Goal: Task Accomplishment & Management: Use online tool/utility

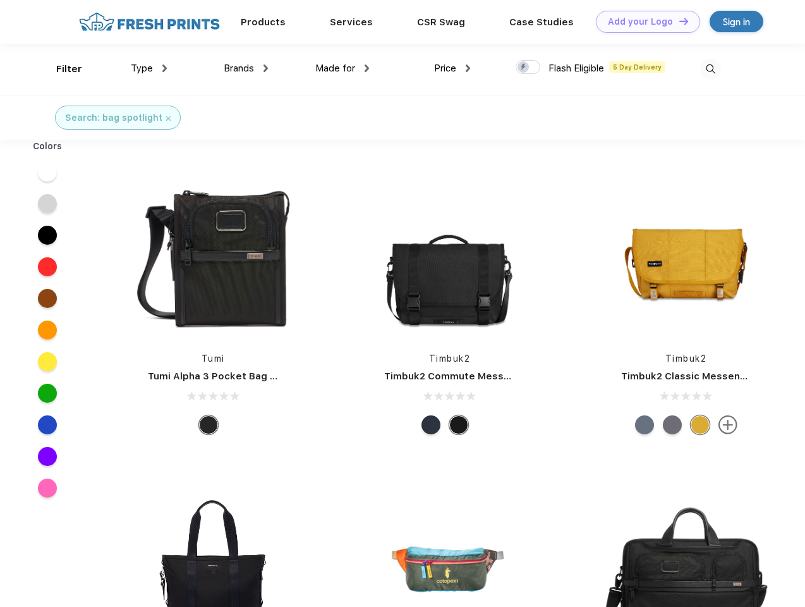
click at [643, 21] on link "Add your Logo Design Tool" at bounding box center [648, 22] width 104 height 22
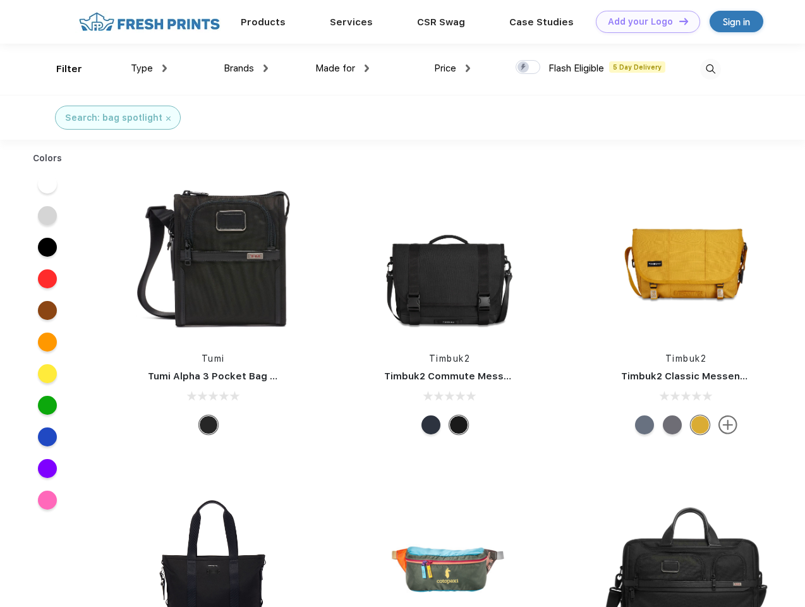
click at [0, 0] on div "Design Tool" at bounding box center [0, 0] width 0 height 0
click at [678, 21] on link "Add your Logo Design Tool" at bounding box center [648, 22] width 104 height 22
click at [61, 69] on div "Filter" at bounding box center [69, 69] width 26 height 15
click at [149, 68] on span "Type" at bounding box center [142, 68] width 22 height 11
click at [246, 68] on span "Brands" at bounding box center [239, 68] width 30 height 11
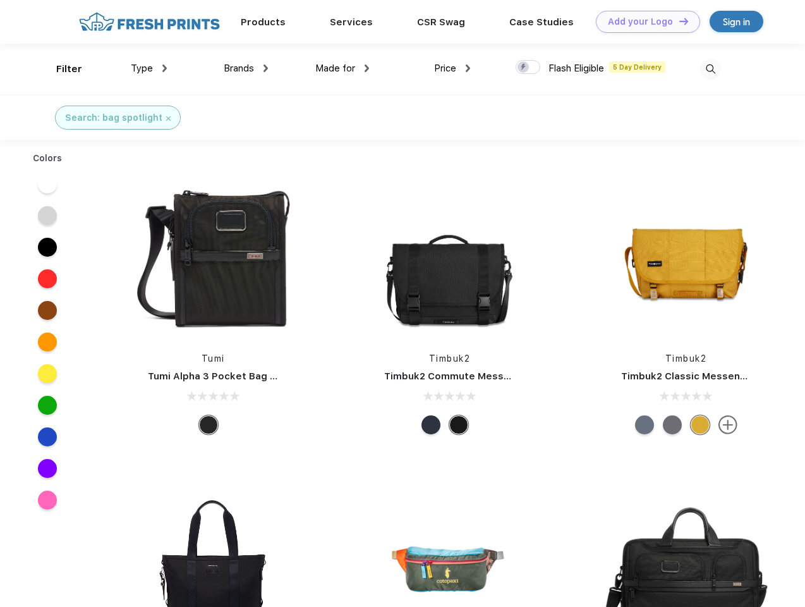
click at [343, 68] on span "Made for" at bounding box center [335, 68] width 40 height 11
click at [453, 68] on span "Price" at bounding box center [445, 68] width 22 height 11
click at [528, 68] on div at bounding box center [528, 67] width 25 height 14
click at [524, 68] on input "checkbox" at bounding box center [520, 63] width 8 height 8
click at [710, 69] on img at bounding box center [710, 69] width 21 height 21
